Goal: Find specific page/section: Find specific page/section

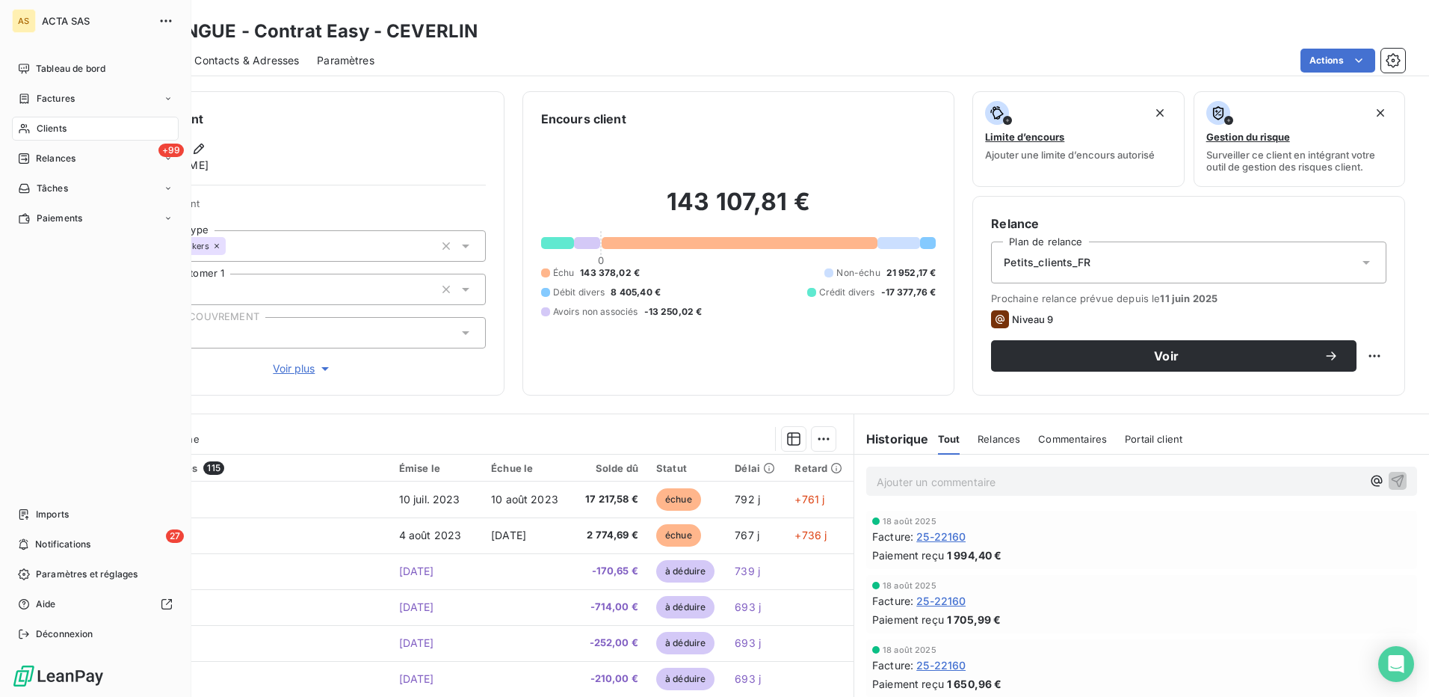
click at [50, 124] on span "Clients" at bounding box center [52, 128] width 30 height 13
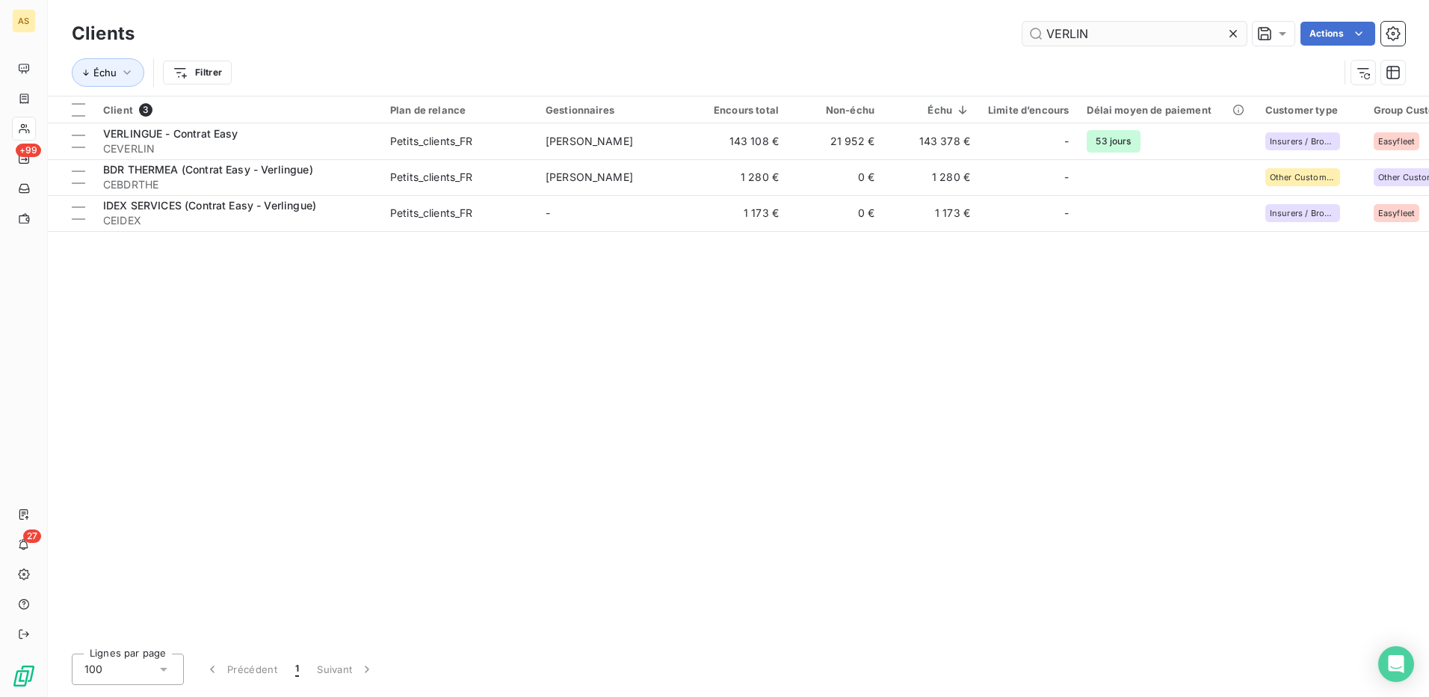
drag, startPoint x: 1096, startPoint y: 35, endPoint x: 1039, endPoint y: 40, distance: 57.0
click at [1039, 40] on input "VERLIN" at bounding box center [1135, 34] width 224 height 24
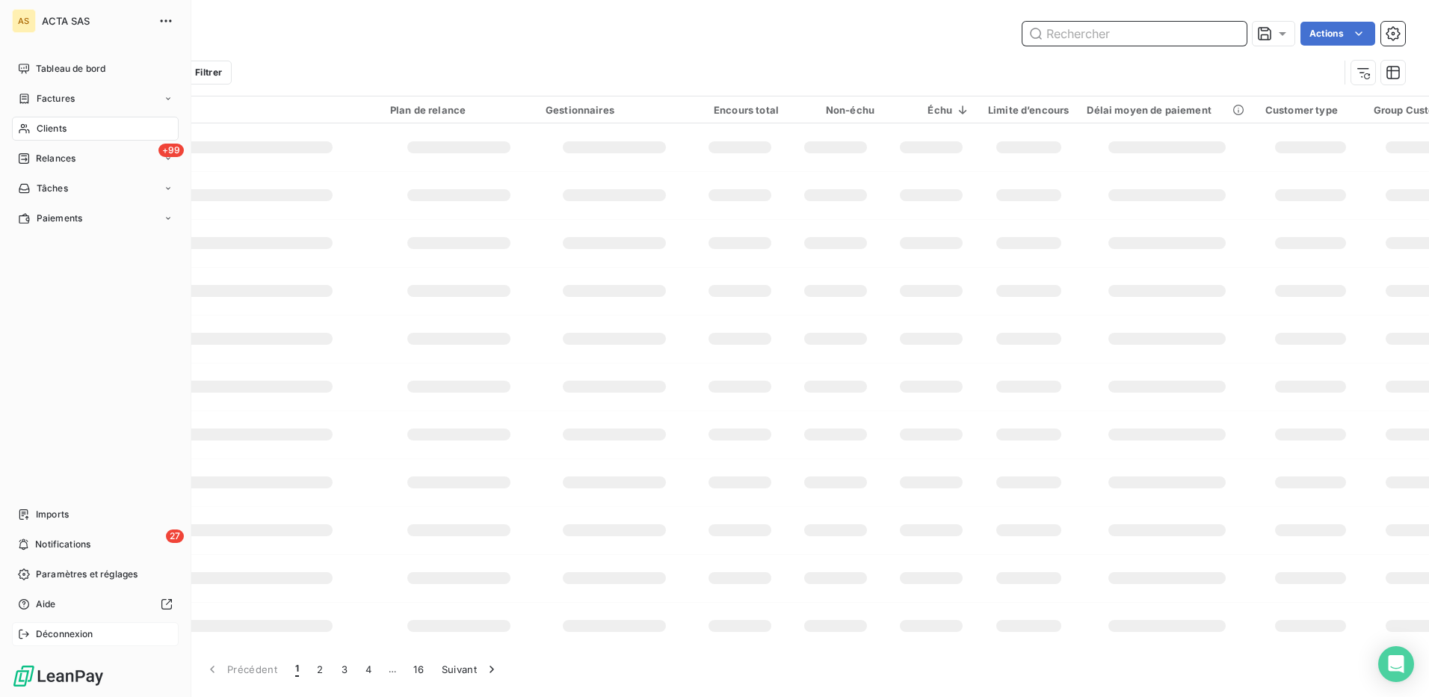
click at [36, 637] on span "Déconnexion" at bounding box center [65, 633] width 58 height 13
